Goal: Book appointment/travel/reservation

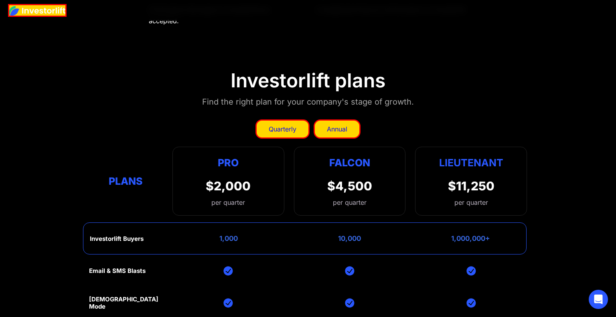
scroll to position [3553, 0]
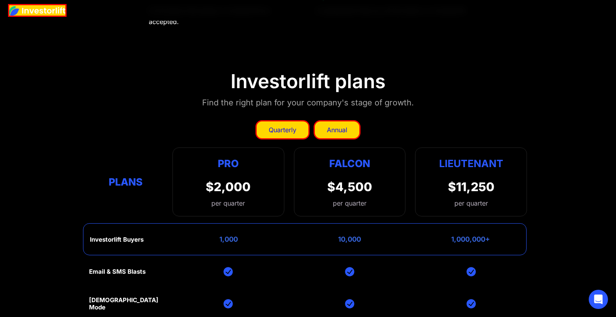
click at [281, 129] on div "Quarterly" at bounding box center [283, 130] width 28 height 10
click at [281, 125] on div "Quarterly" at bounding box center [283, 130] width 28 height 10
click at [183, 131] on div "Quarterly Annual" at bounding box center [308, 129] width 438 height 19
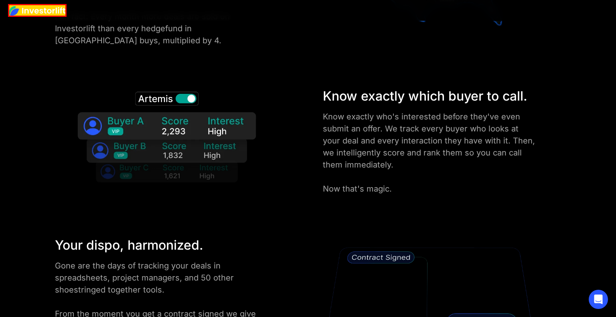
scroll to position [0, 0]
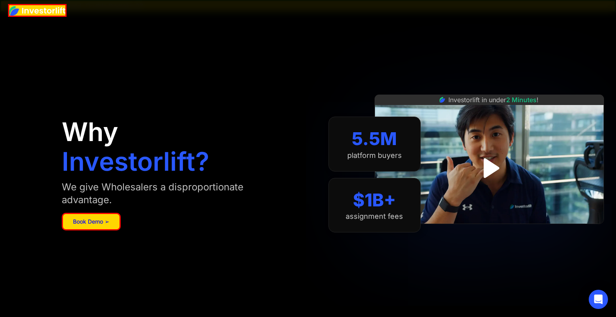
click at [86, 222] on link "Book Demo ➢" at bounding box center [91, 222] width 59 height 18
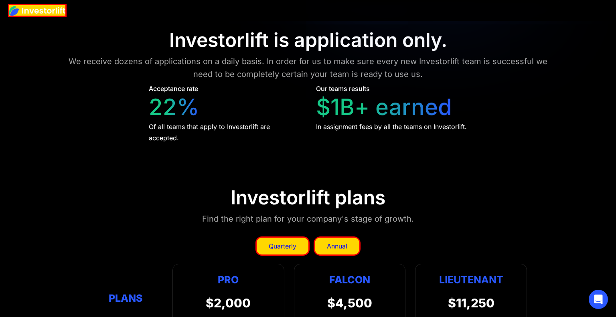
scroll to position [3435, 0]
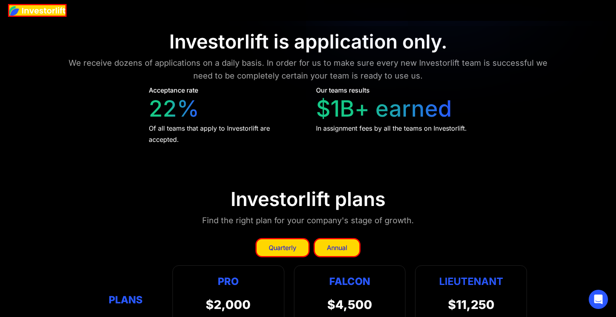
click at [281, 244] on div "Quarterly" at bounding box center [283, 248] width 28 height 10
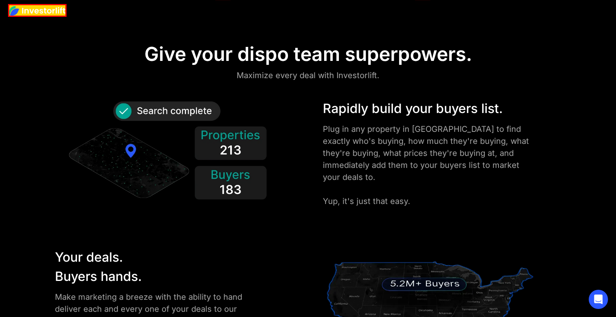
scroll to position [694, 0]
